Goal: Information Seeking & Learning: Find specific fact

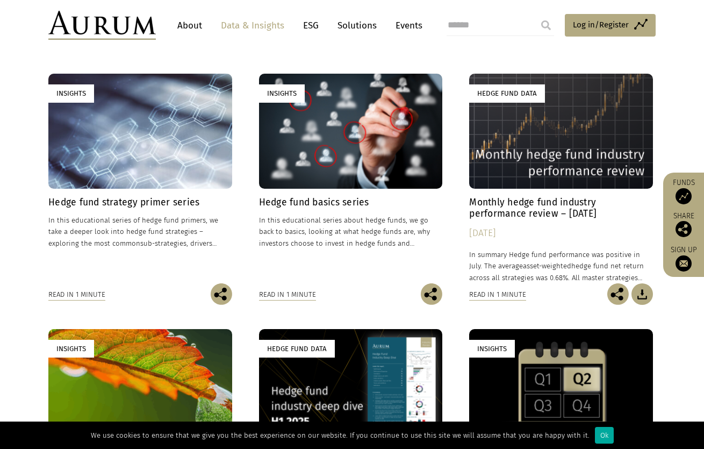
scroll to position [319, 0]
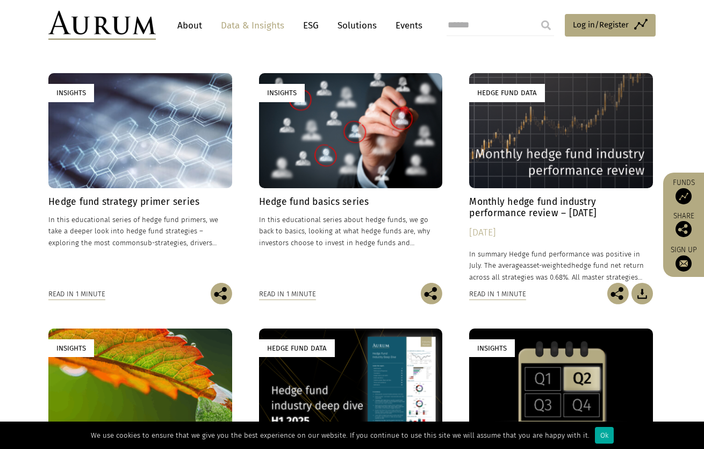
click at [525, 205] on h4 "Monthly hedge fund industry performance review – July 2025" at bounding box center [561, 207] width 184 height 23
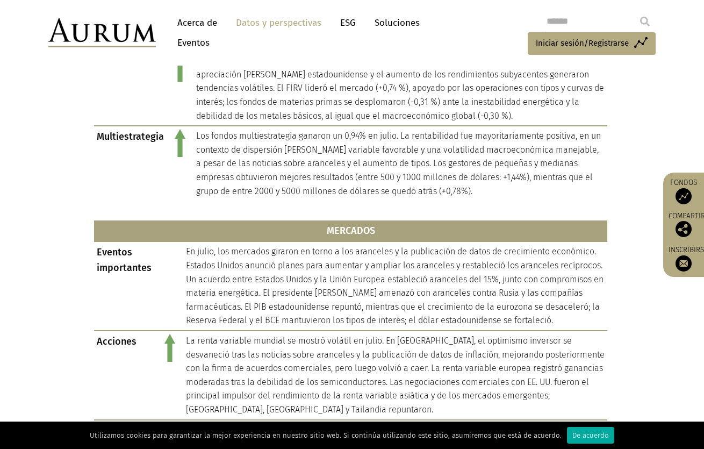
scroll to position [912, 0]
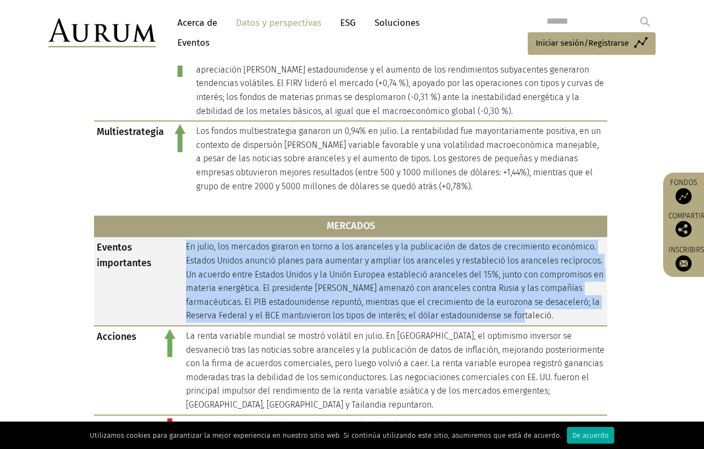
drag, startPoint x: 187, startPoint y: 233, endPoint x: 562, endPoint y: 298, distance: 380.6
click at [562, 298] on td "En julio, los mercados giraron en torno a los aranceles y la publicación de dat…" at bounding box center [395, 280] width 424 height 89
copy font "En julio, los mercados giraron en torno a los aranceles y la publicación de dat…"
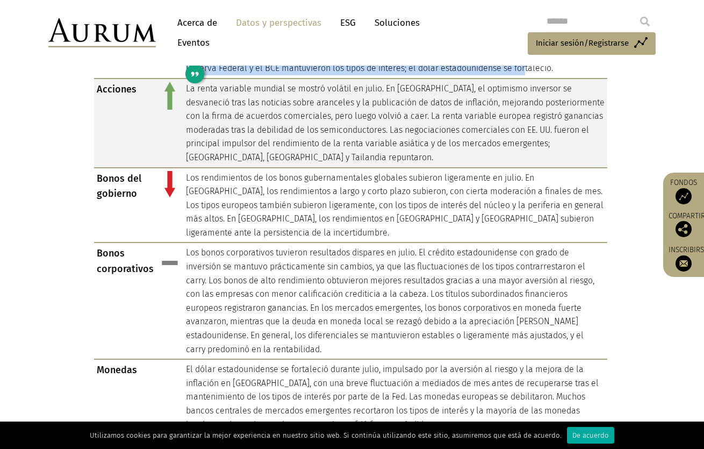
scroll to position [1157, 0]
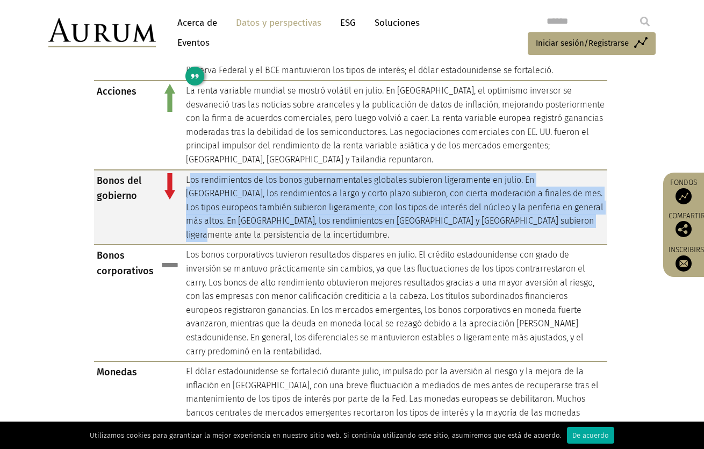
drag, startPoint x: 188, startPoint y: 166, endPoint x: 564, endPoint y: 211, distance: 379.3
click at [564, 211] on td "Los rendimientos de los bonos gubernamentales globales subieron ligeramente en …" at bounding box center [395, 207] width 424 height 75
copy font "os rendimientos de los bonos gubernamentales globales subieron ligeramente en j…"
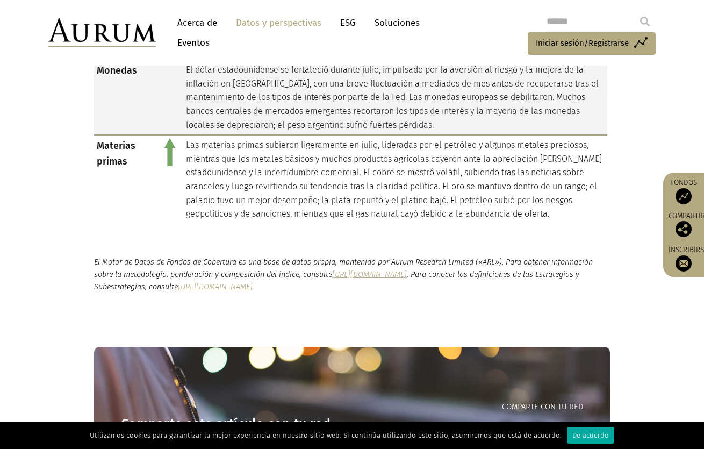
scroll to position [1458, 0]
